Goal: Task Accomplishment & Management: Use online tool/utility

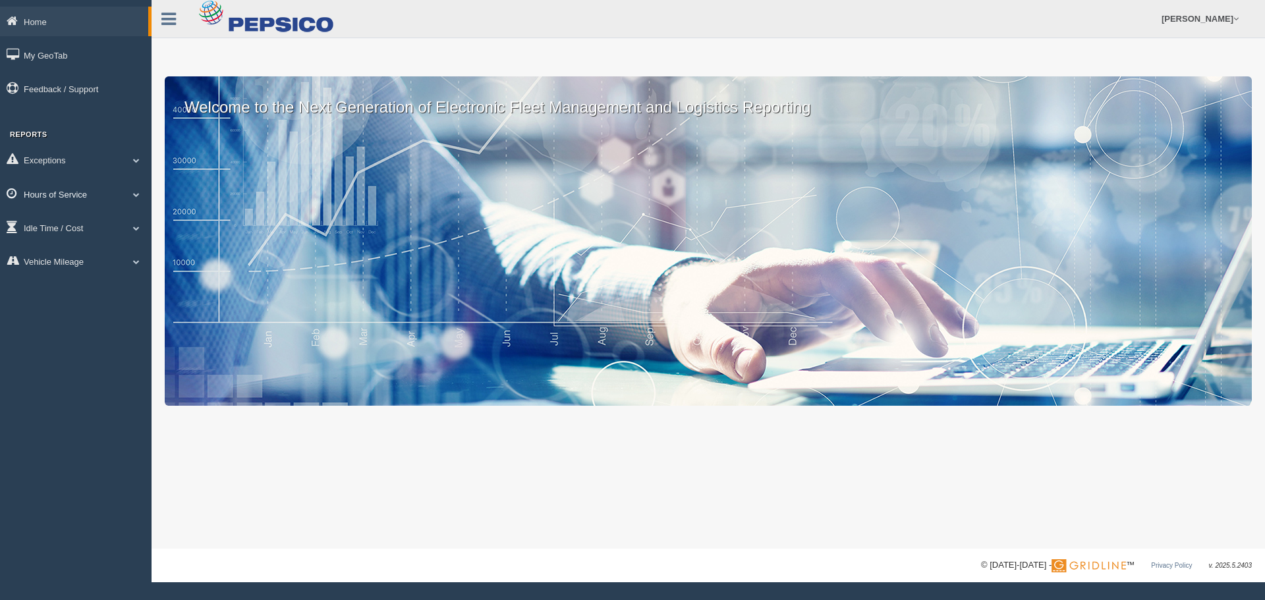
click at [93, 198] on link "Hours of Service" at bounding box center [76, 194] width 152 height 30
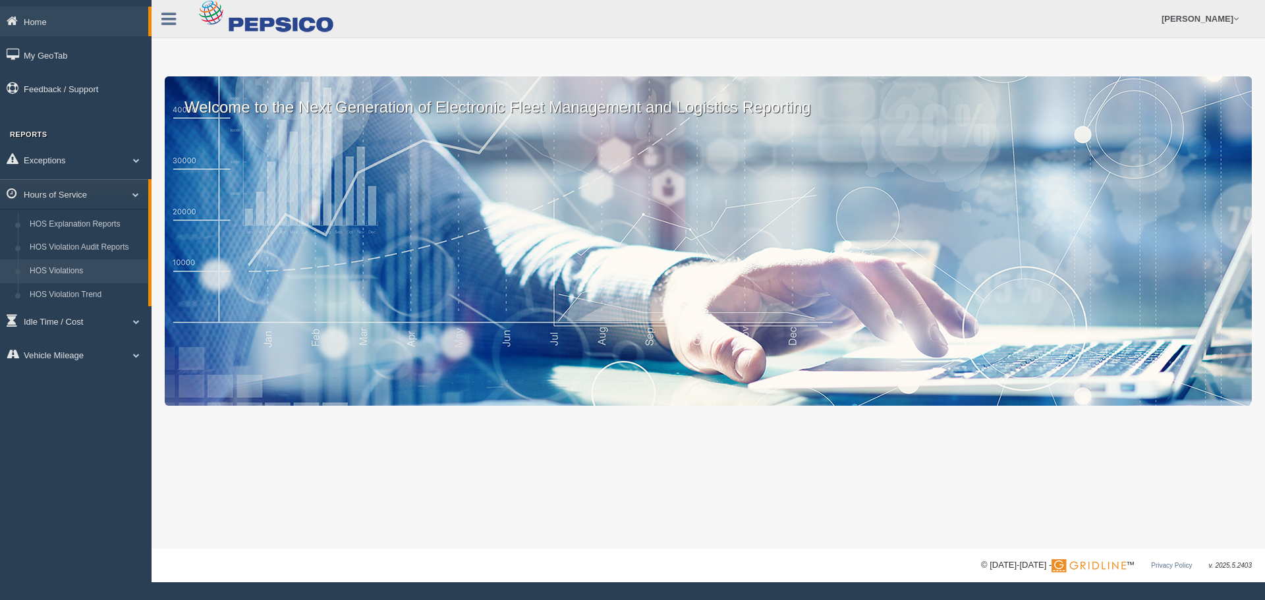
click at [71, 273] on link "HOS Violations" at bounding box center [86, 272] width 125 height 24
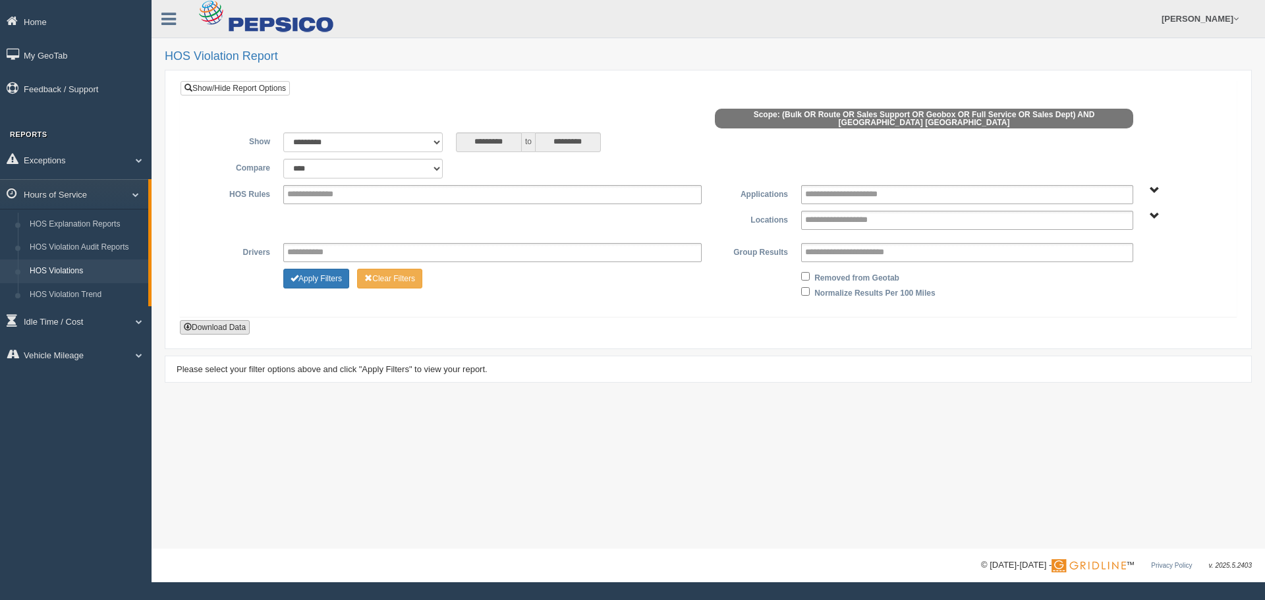
click at [228, 320] on button "Download Data" at bounding box center [215, 327] width 70 height 14
